Goal: Transaction & Acquisition: Download file/media

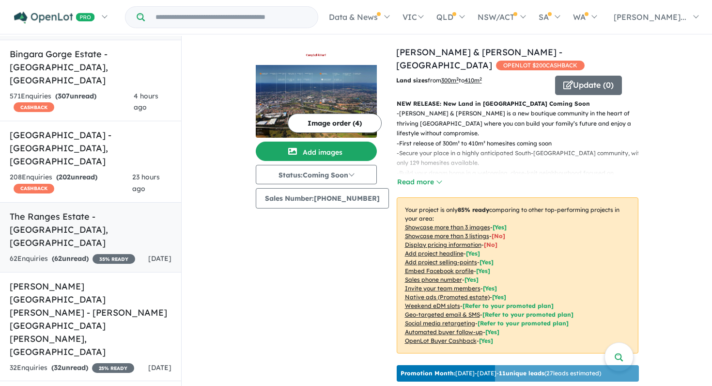
scroll to position [128, 0]
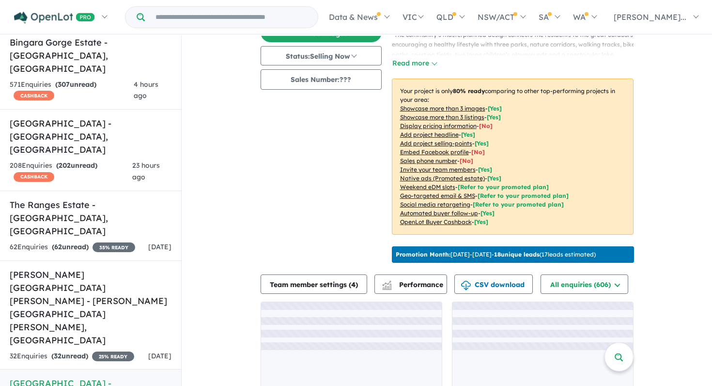
scroll to position [148, 0]
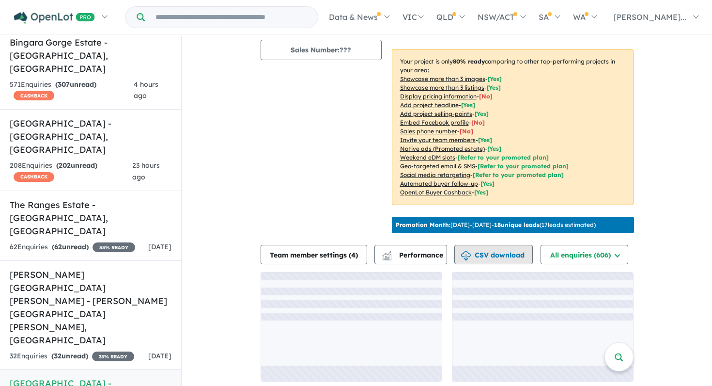
click at [519, 251] on button "CSV download" at bounding box center [494, 254] width 79 height 19
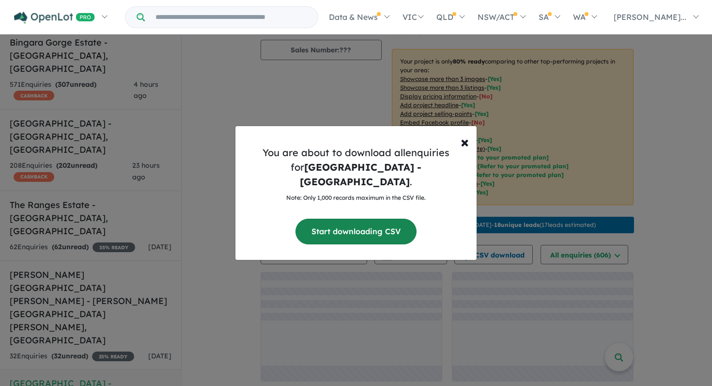
click at [341, 225] on button "Start downloading CSV" at bounding box center [356, 232] width 121 height 26
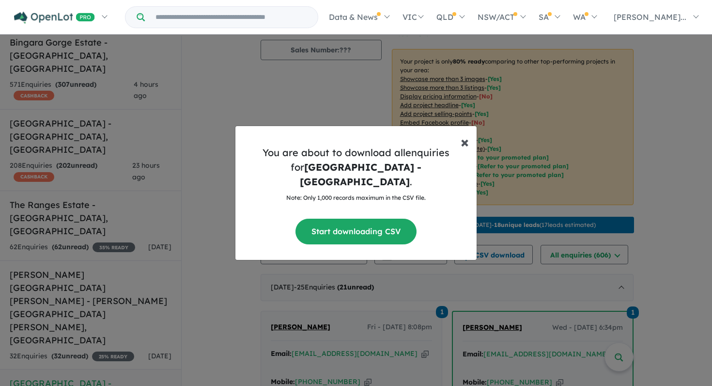
click at [464, 150] on span "×" at bounding box center [465, 141] width 8 height 19
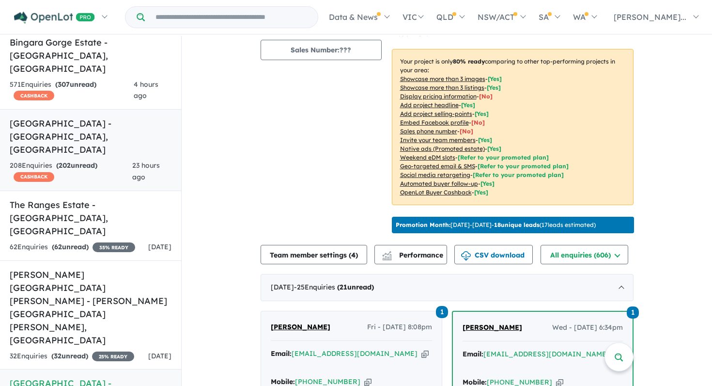
click at [112, 117] on h5 "[GEOGRAPHIC_DATA] - [GEOGRAPHIC_DATA] , [GEOGRAPHIC_DATA]" at bounding box center [91, 136] width 162 height 39
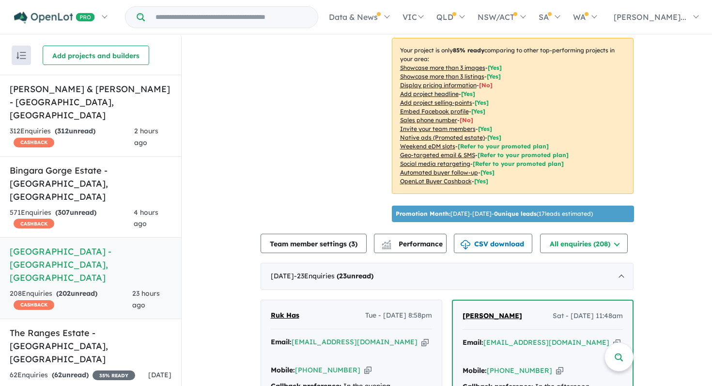
scroll to position [216, 0]
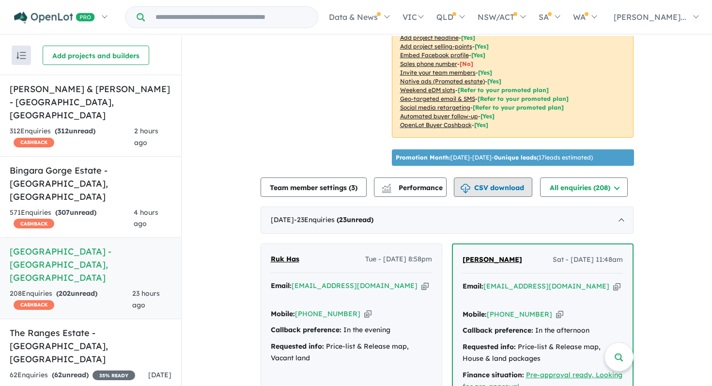
click at [505, 195] on button "CSV download" at bounding box center [493, 186] width 79 height 19
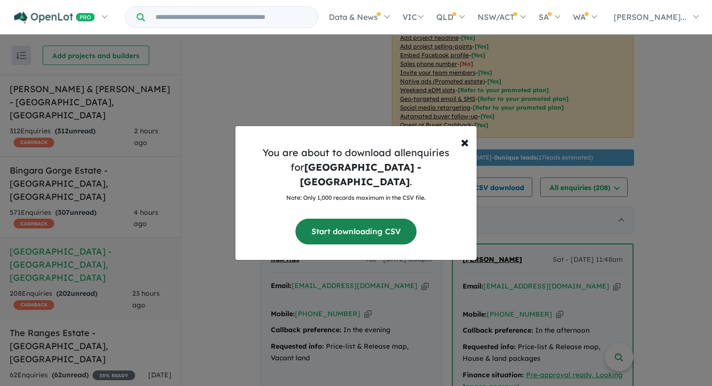
click at [365, 226] on button "Start downloading CSV" at bounding box center [356, 232] width 121 height 26
click at [468, 148] on span "×" at bounding box center [465, 141] width 8 height 19
